Goal: Transaction & Acquisition: Purchase product/service

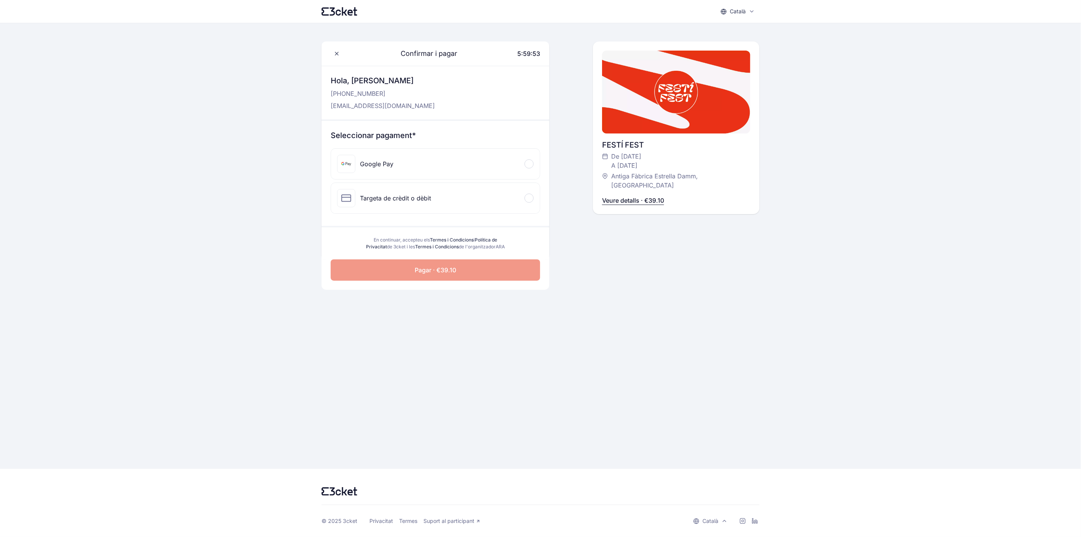
click at [491, 201] on div "Targeta de crèdit o dèbit" at bounding box center [435, 198] width 209 height 30
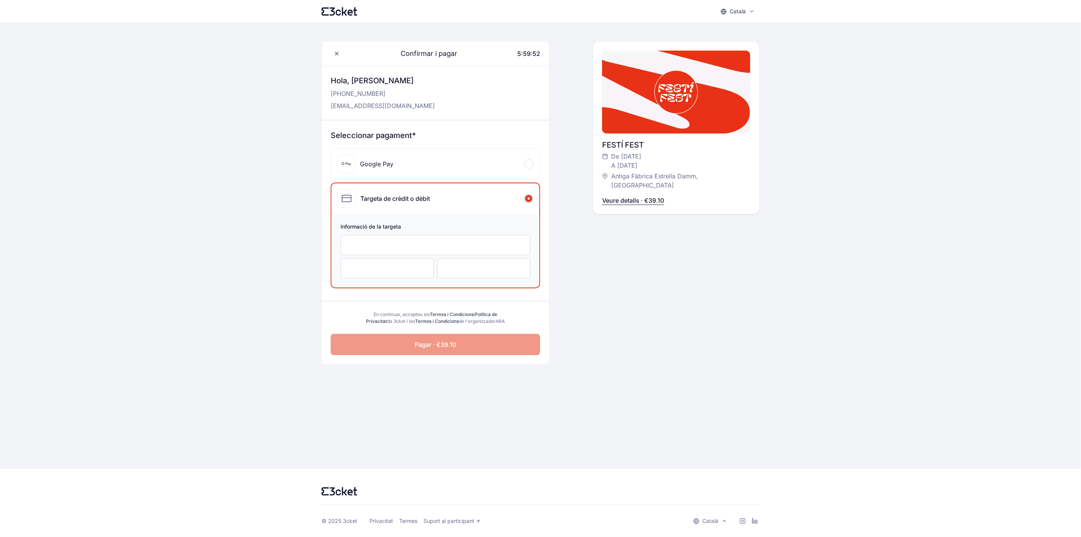
click at [398, 249] on div at bounding box center [436, 245] width 190 height 20
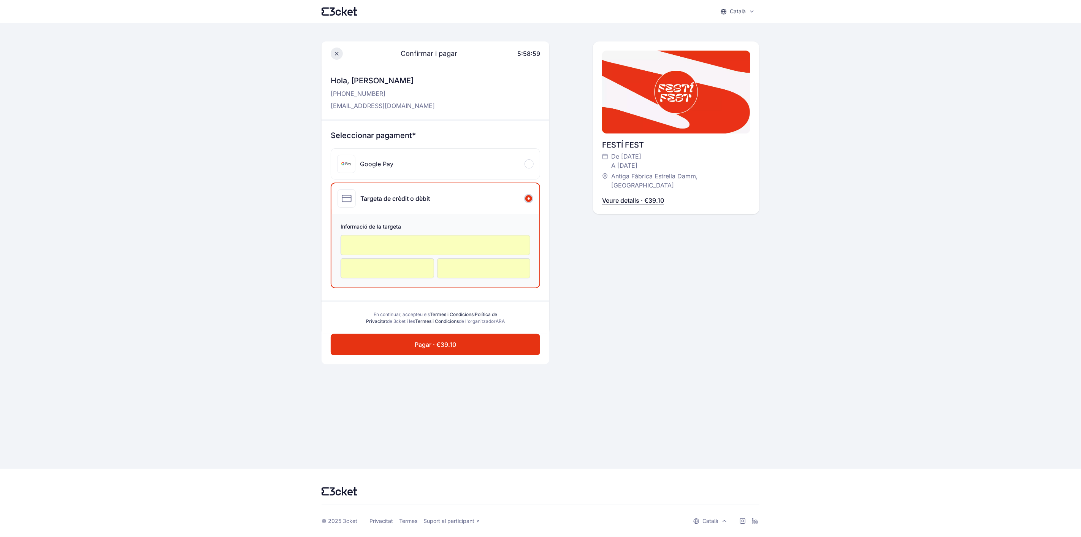
click at [332, 56] on span at bounding box center [337, 54] width 12 height 12
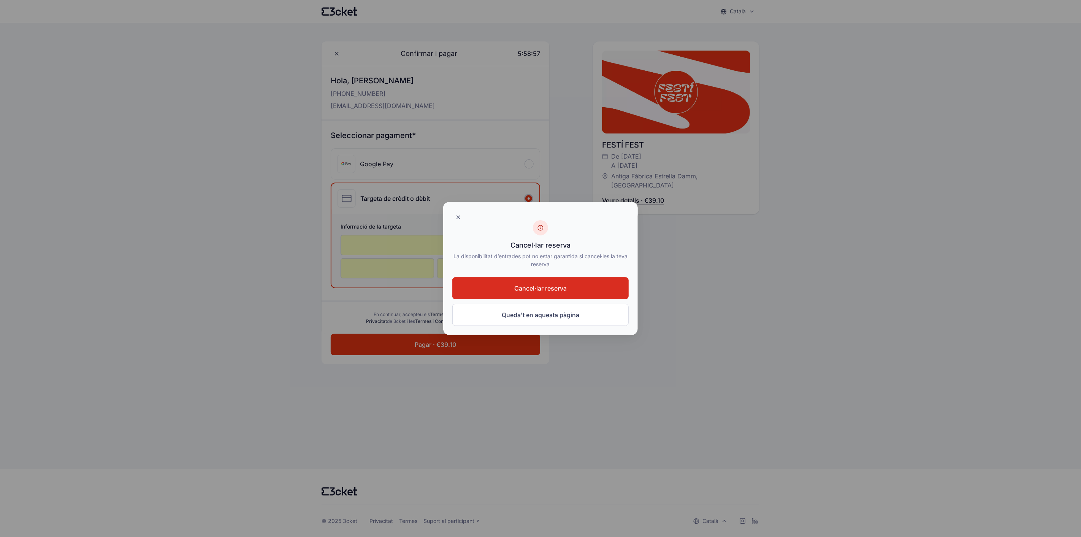
click at [519, 293] on button "Cancel·lar reserva" at bounding box center [540, 288] width 176 height 22
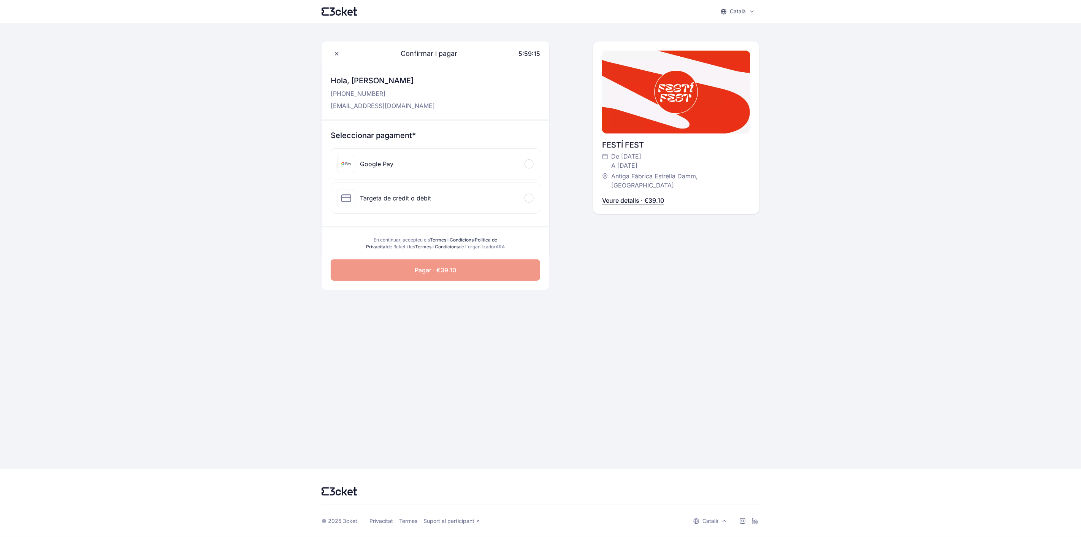
click at [403, 369] on main "Confirmar i pagar 5:59:15 Hola, [PERSON_NAME] [PHONE_NUMBER] [EMAIL_ADDRESS][DO…" at bounding box center [541, 245] width 438 height 445
click at [422, 198] on div "Targeta de crèdit o dèbit" at bounding box center [395, 197] width 71 height 9
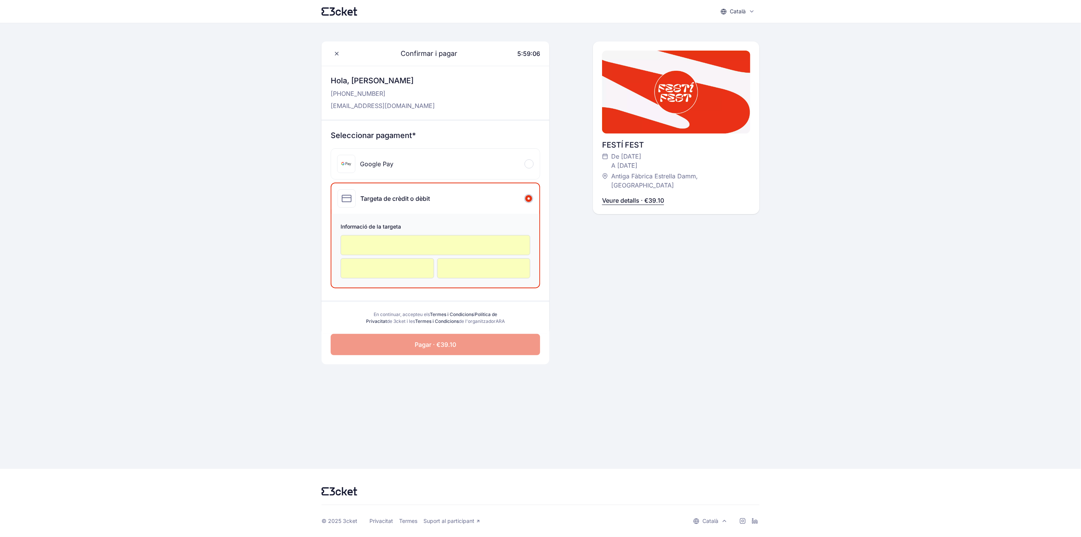
click at [466, 353] on button "Pagar · €39.10" at bounding box center [435, 344] width 209 height 21
